Goal: Transaction & Acquisition: Purchase product/service

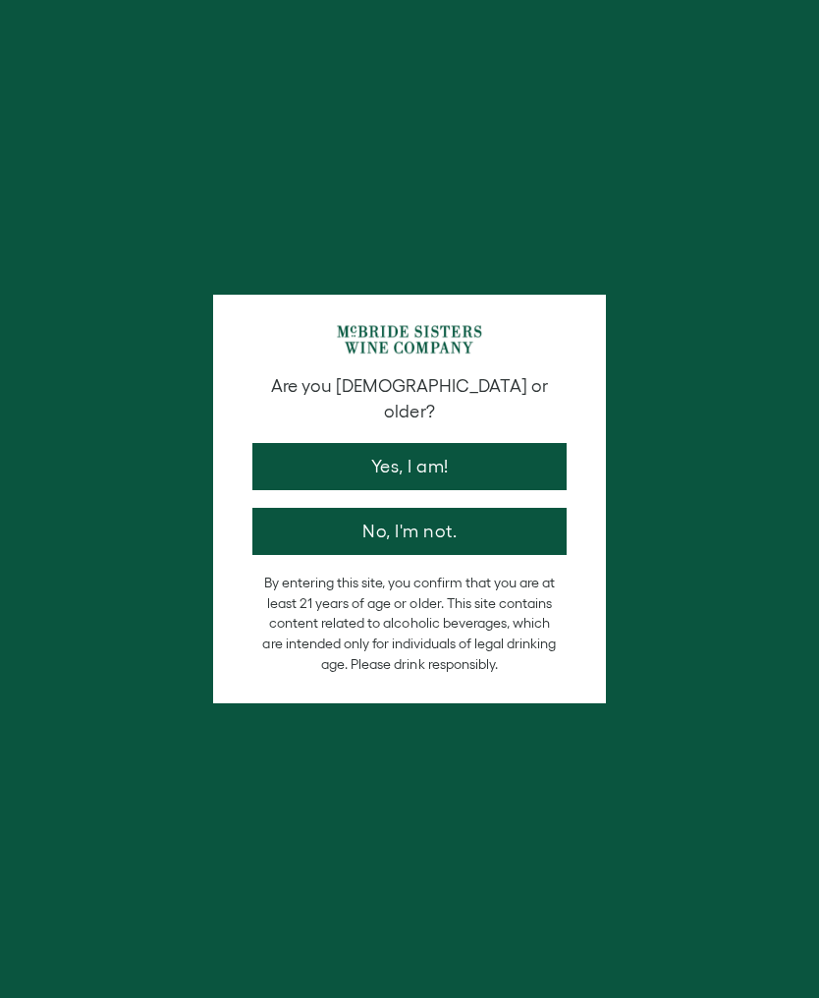
click at [449, 451] on button "Yes, I am!" at bounding box center [409, 466] width 314 height 47
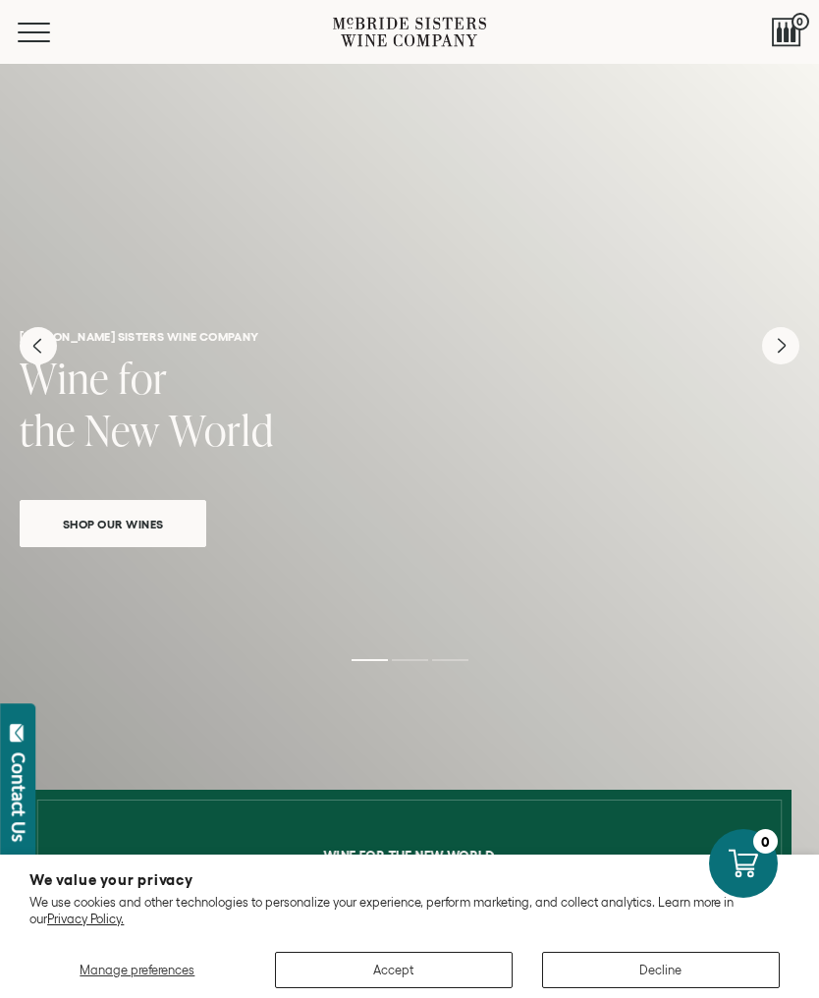
click at [144, 525] on span "Shop Our Wines" at bounding box center [113, 524] width 148 height 23
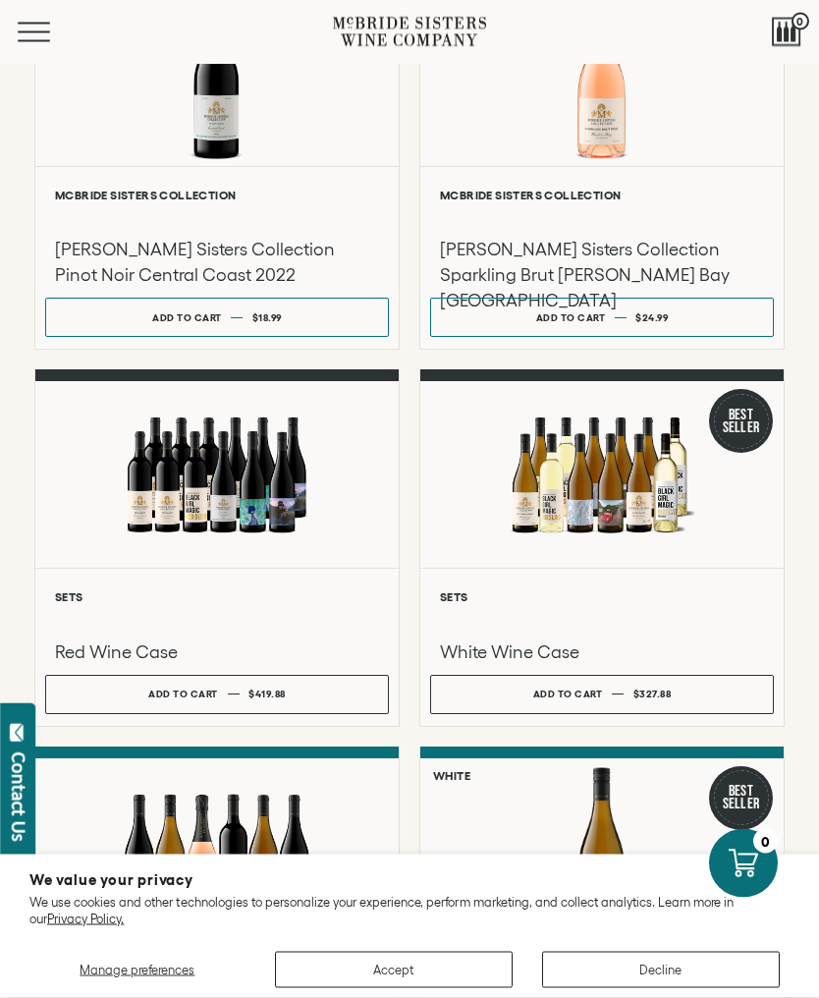
scroll to position [629, 0]
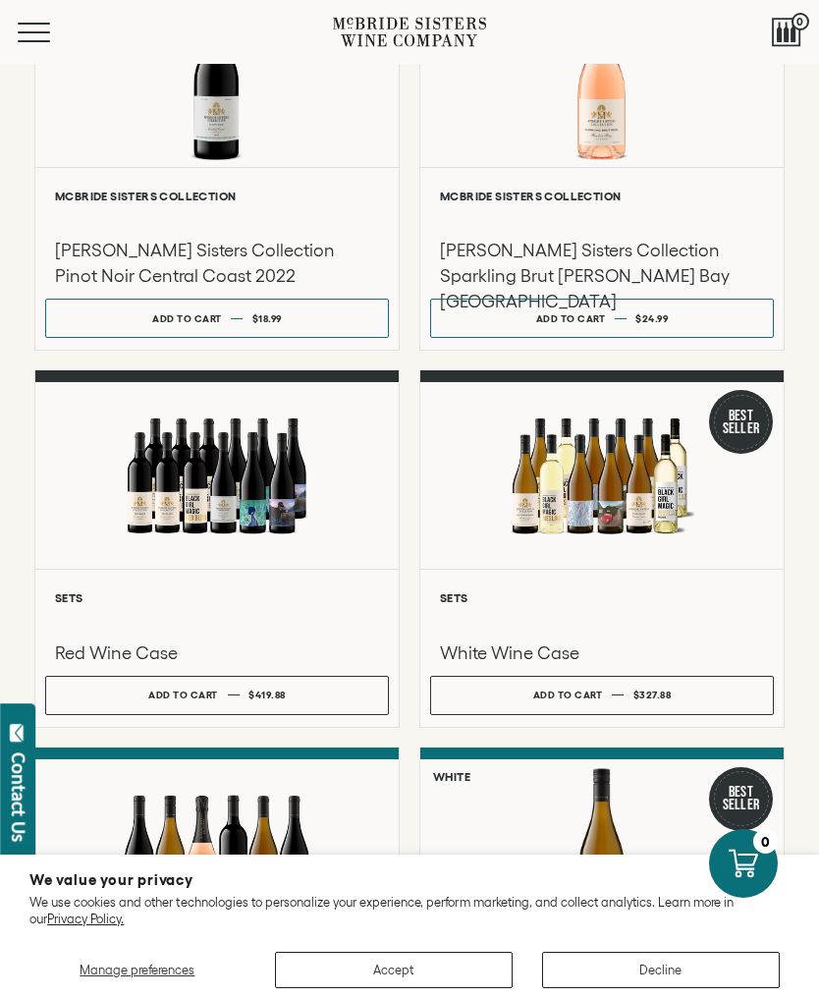
click at [239, 501] on div at bounding box center [216, 475] width 363 height 187
